Goal: Task Accomplishment & Management: Manage account settings

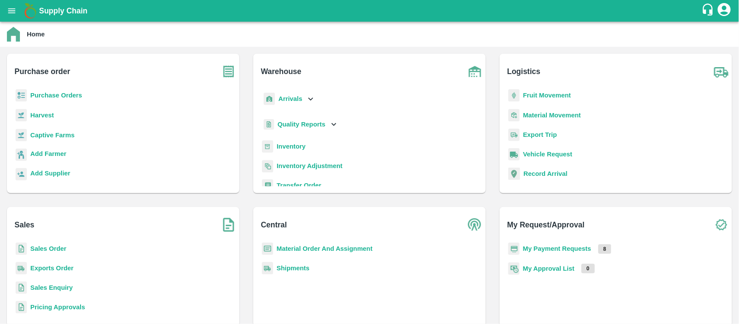
click at [65, 95] on b "Purchase Orders" at bounding box center [56, 95] width 52 height 7
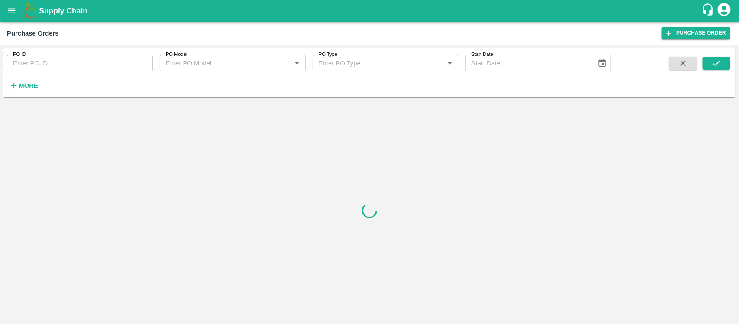
click at [31, 87] on strong "More" at bounding box center [28, 85] width 19 height 7
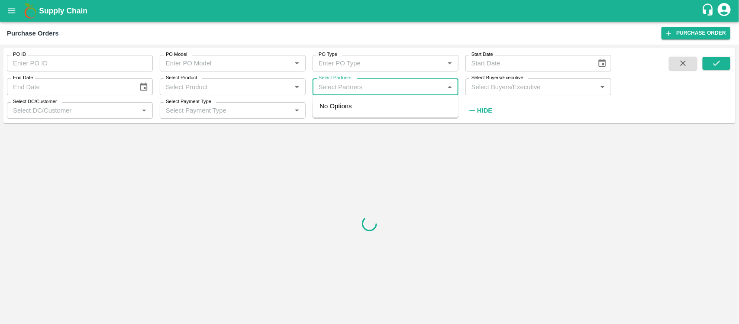
click at [382, 89] on input "Select Partners" at bounding box center [378, 86] width 126 height 11
paste input "9011222162"
type input "9011222162"
click at [344, 106] on div "[PERSON_NAME] [PERSON_NAME], Nashik-9011222162" at bounding box center [398, 115] width 108 height 29
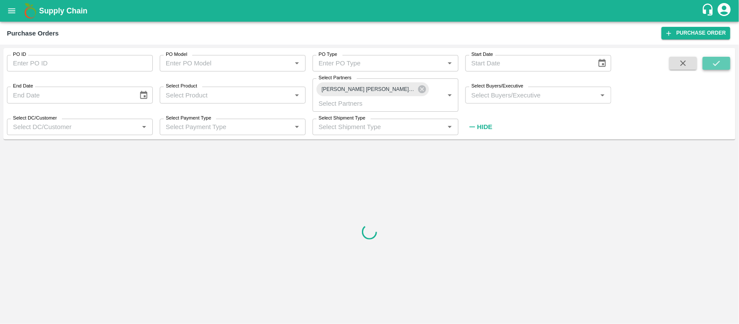
click at [712, 61] on icon "submit" at bounding box center [717, 63] width 10 height 10
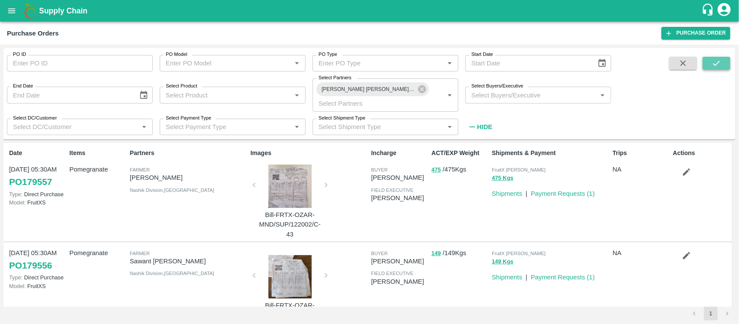
click at [720, 68] on icon "submit" at bounding box center [717, 63] width 10 height 10
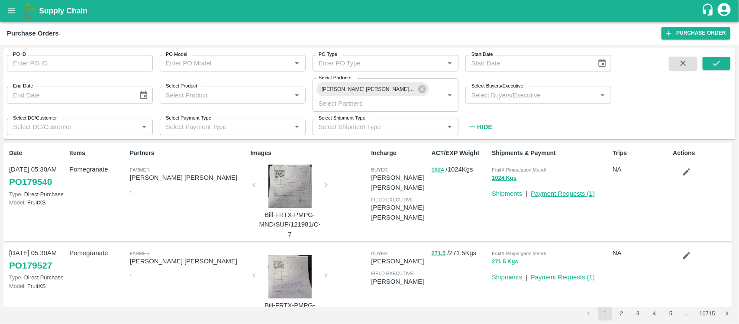
click at [581, 193] on link "Payment Requests ( 1 )" at bounding box center [563, 193] width 64 height 7
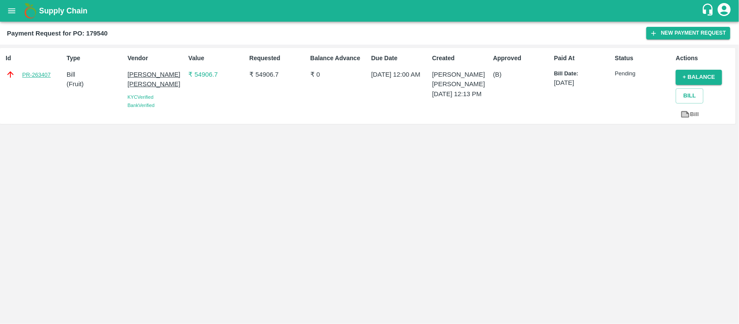
click at [39, 75] on link "PR-263407" at bounding box center [36, 75] width 29 height 9
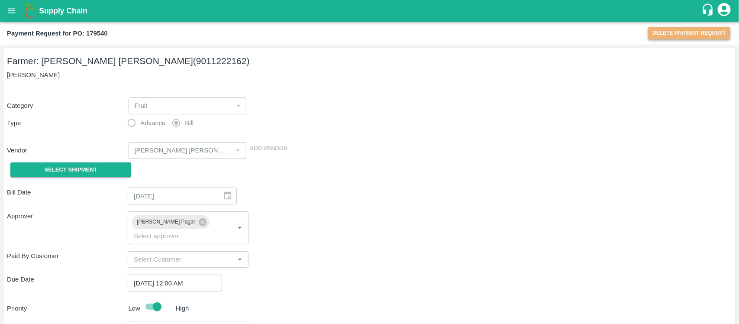
click at [715, 33] on button "Delete Payment Request" at bounding box center [689, 33] width 82 height 13
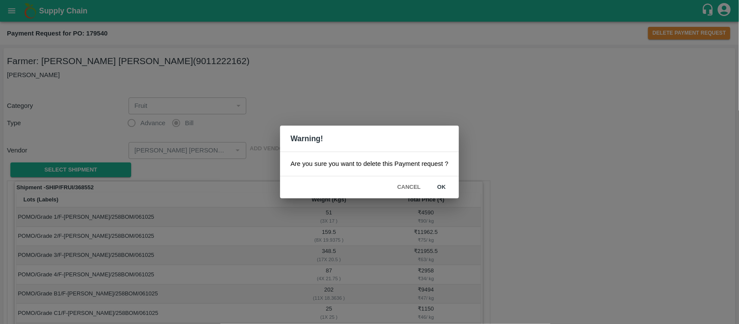
click at [438, 185] on button "ok" at bounding box center [442, 187] width 28 height 15
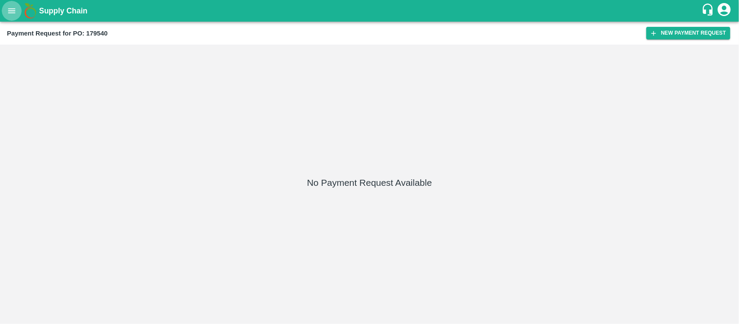
click at [15, 15] on icon "open drawer" at bounding box center [12, 11] width 10 height 10
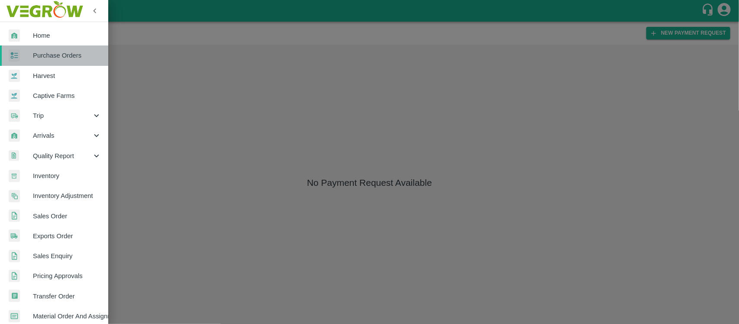
click at [69, 58] on span "Purchase Orders" at bounding box center [67, 56] width 68 height 10
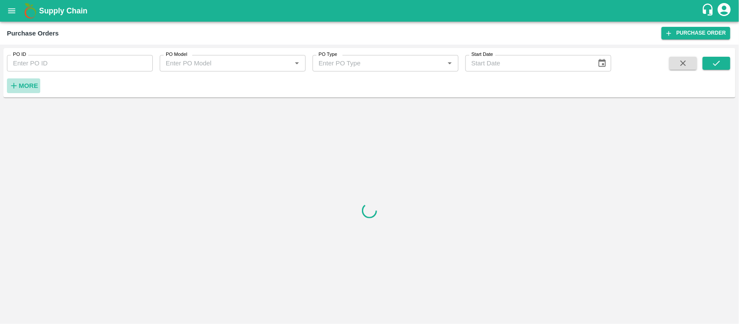
click at [33, 84] on strong "More" at bounding box center [28, 85] width 19 height 7
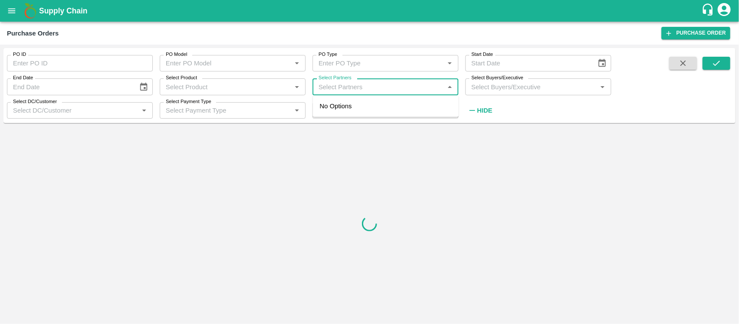
click at [350, 84] on input "Select Partners" at bounding box center [378, 86] width 126 height 11
paste input "9011222162"
type input "9011222162"
click at [343, 115] on div "[PERSON_NAME] [PERSON_NAME], Nashik-9011222162" at bounding box center [386, 116] width 146 height 34
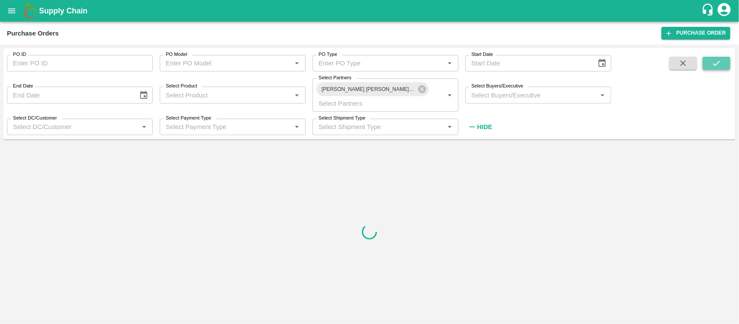
click at [720, 64] on icon "submit" at bounding box center [717, 63] width 10 height 10
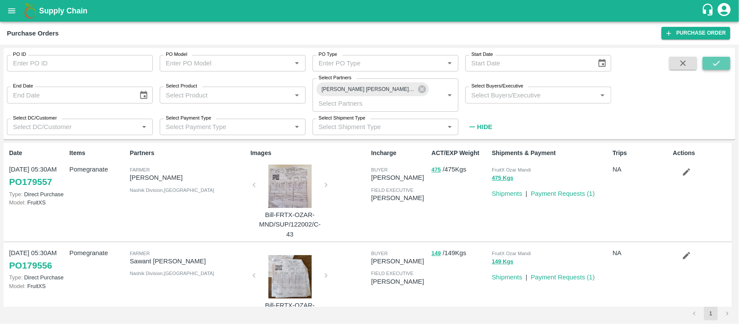
click at [718, 68] on button "submit" at bounding box center [717, 63] width 28 height 13
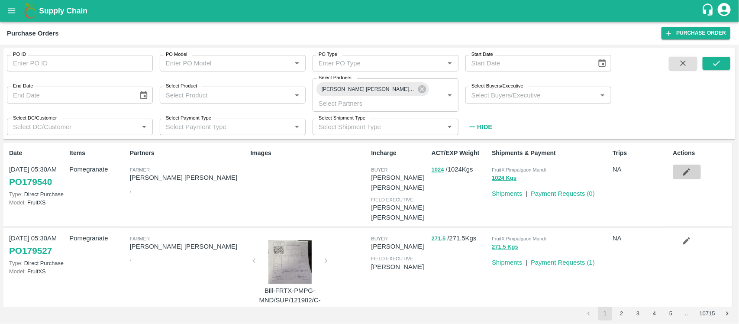
click at [683, 172] on icon "button" at bounding box center [687, 172] width 10 height 10
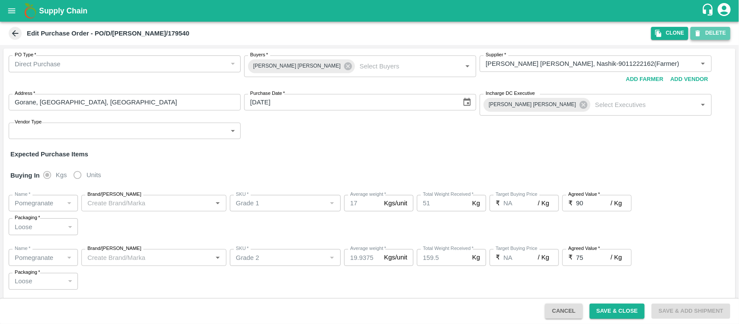
click at [709, 32] on button "DELETE" at bounding box center [711, 33] width 40 height 13
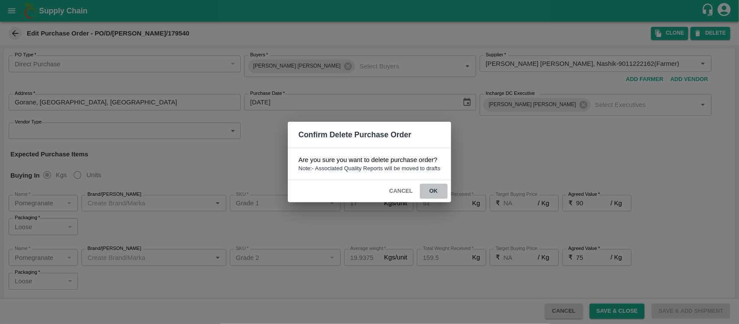
click at [434, 186] on button "ok" at bounding box center [434, 191] width 28 height 15
